Goal: Find specific page/section: Find specific page/section

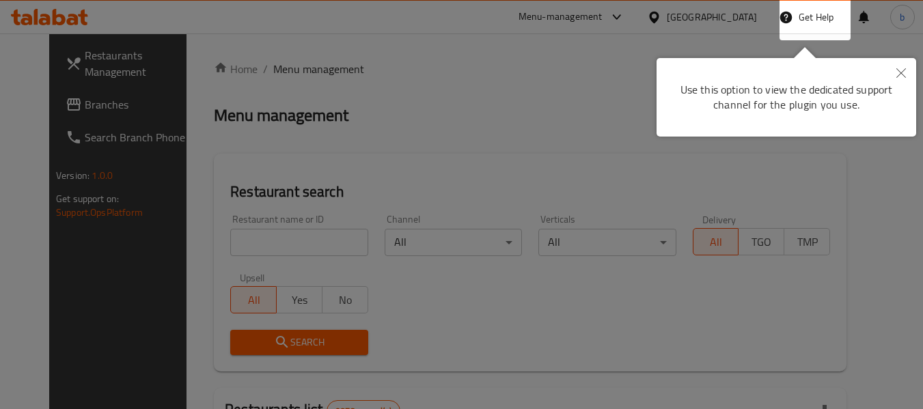
click at [903, 76] on icon "Close" at bounding box center [901, 73] width 10 height 10
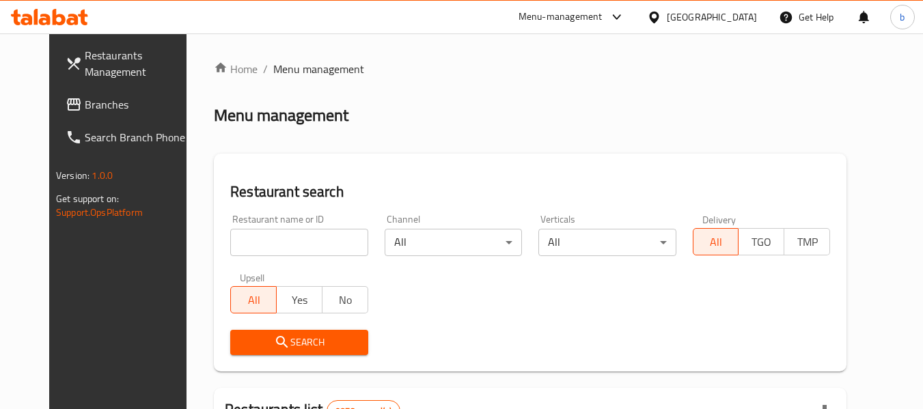
click at [734, 12] on div "[GEOGRAPHIC_DATA]" at bounding box center [712, 17] width 90 height 15
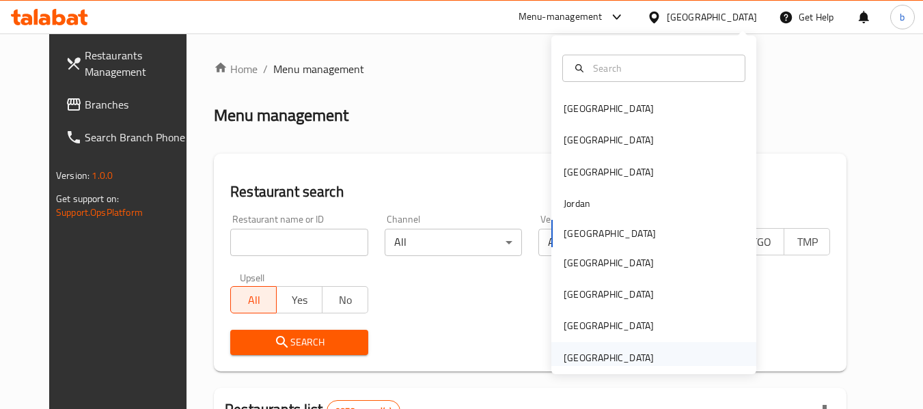
click at [622, 358] on div "[GEOGRAPHIC_DATA]" at bounding box center [609, 357] width 90 height 15
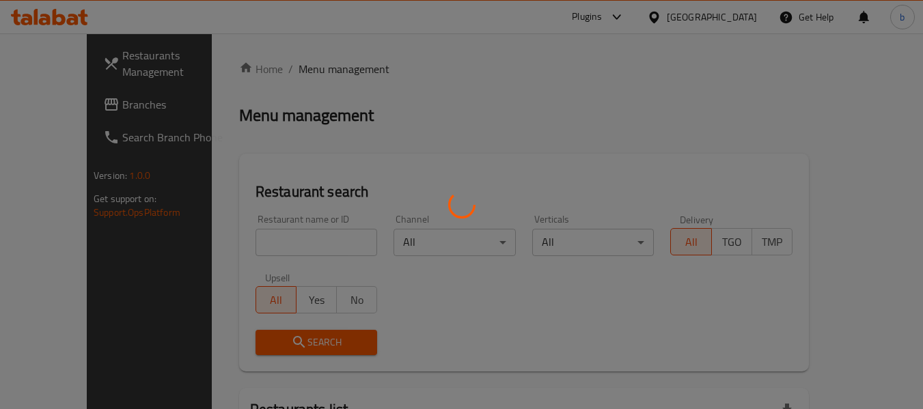
click at [43, 111] on div at bounding box center [461, 204] width 923 height 409
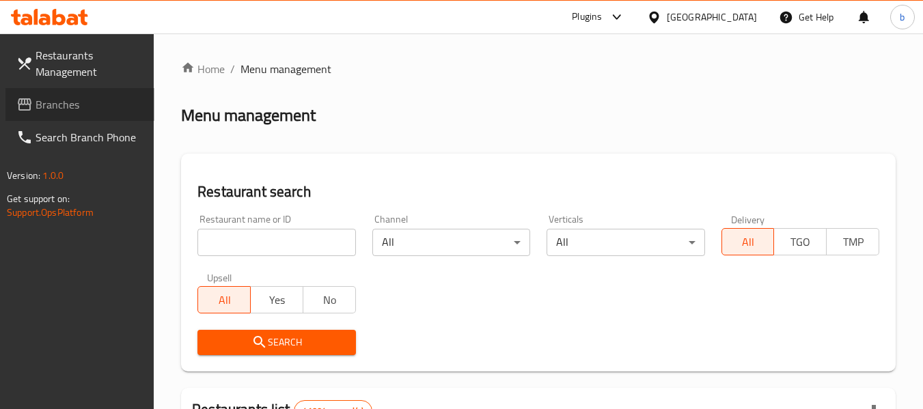
click at [54, 108] on span "Branches" at bounding box center [90, 104] width 108 height 16
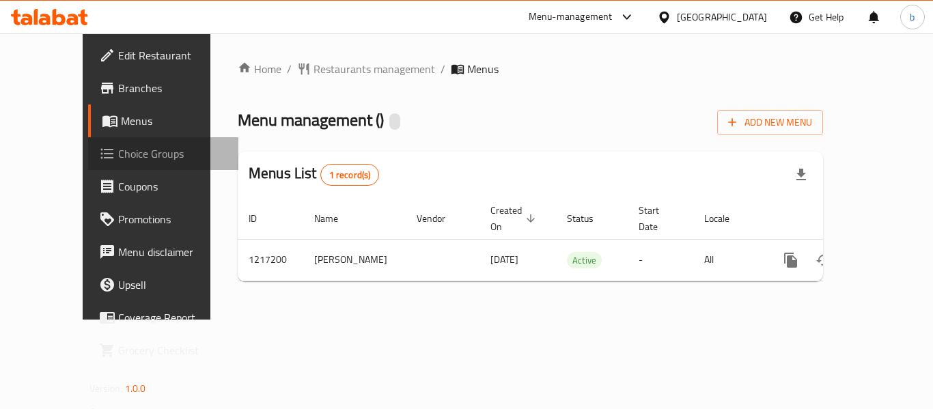
click at [118, 162] on span "Choice Groups" at bounding box center [172, 154] width 109 height 16
